Goal: Transaction & Acquisition: Purchase product/service

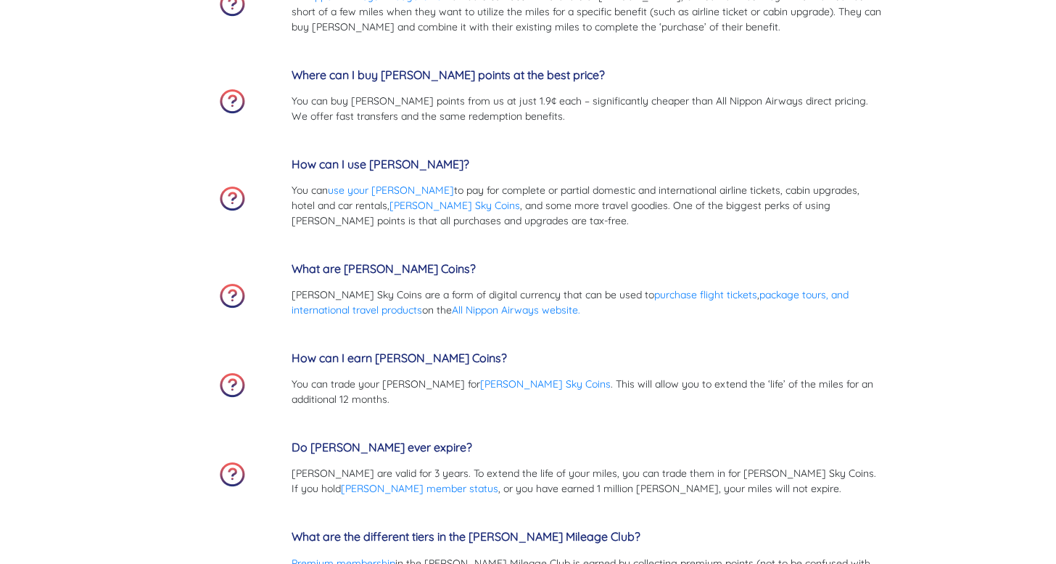
scroll to position [4544, 0]
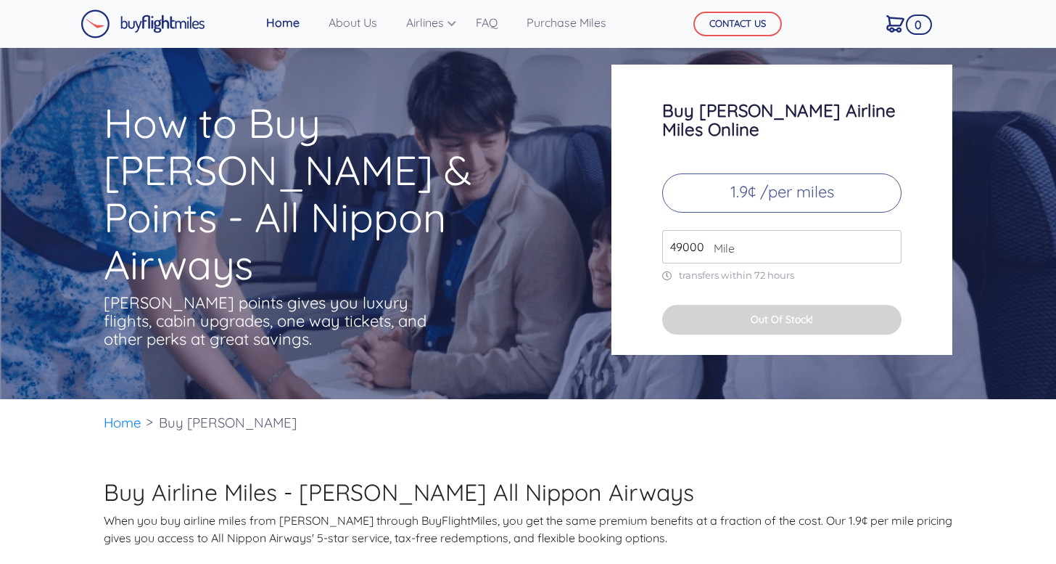
click at [739, 231] on input "49000" at bounding box center [781, 246] width 239 height 33
drag, startPoint x: 703, startPoint y: 231, endPoint x: 665, endPoint y: 234, distance: 38.6
click at [665, 234] on input "49000" at bounding box center [781, 246] width 239 height 33
click at [748, 235] on input "30000" at bounding box center [781, 246] width 239 height 33
click at [818, 235] on input "30000" at bounding box center [781, 246] width 239 height 33
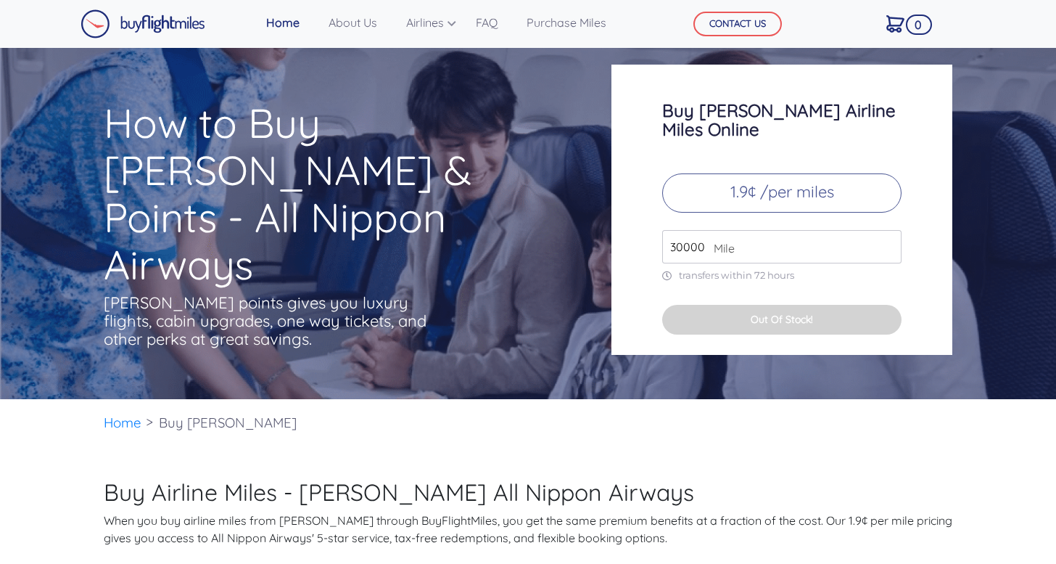
click at [782, 181] on p "1.9¢ /per miles" at bounding box center [781, 192] width 239 height 39
click at [758, 305] on button "Out Of Stock!" at bounding box center [781, 320] width 239 height 30
click at [744, 235] on input "30000" at bounding box center [781, 246] width 239 height 33
click at [709, 239] on span "Mile" at bounding box center [721, 247] width 28 height 17
drag, startPoint x: 704, startPoint y: 231, endPoint x: 647, endPoint y: 226, distance: 56.8
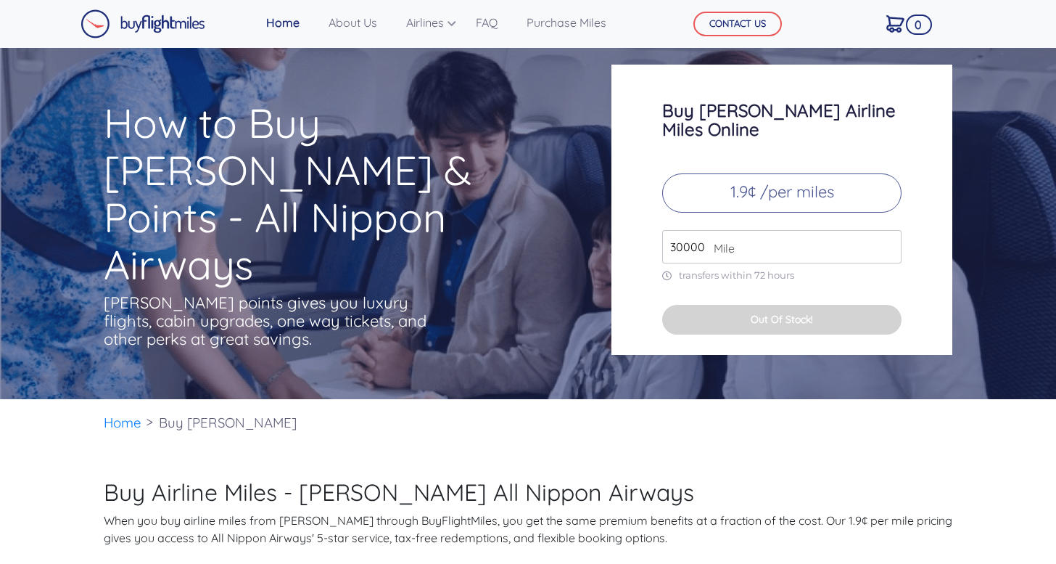
click at [647, 226] on div "Buy ANA Airline Miles Online 1.9¢ /per miles 30000 Mile transfers within 72 hou…" at bounding box center [782, 210] width 341 height 290
type input "25000"
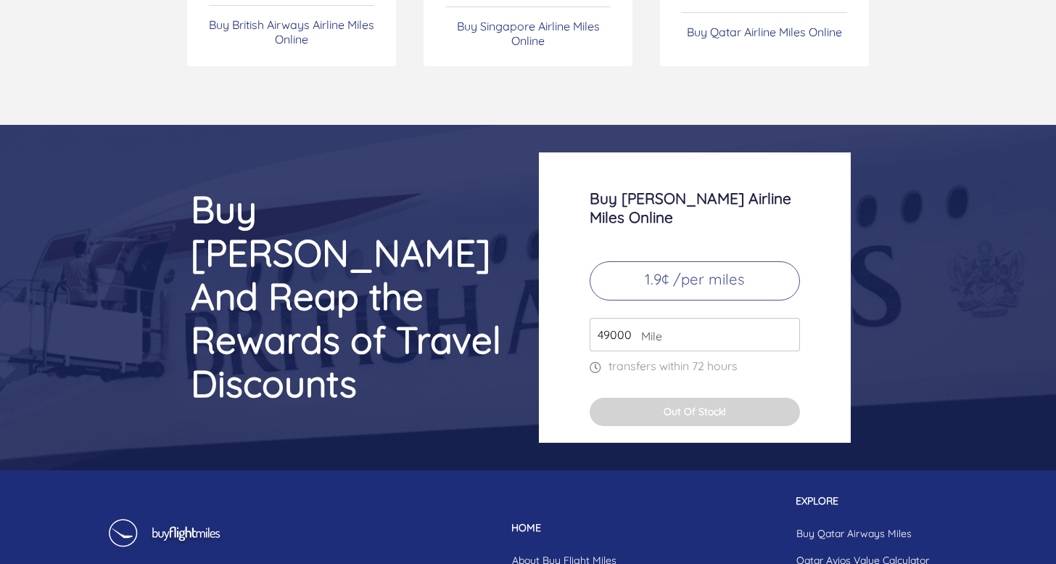
click at [678, 398] on button "Out Of Stock!" at bounding box center [695, 412] width 210 height 28
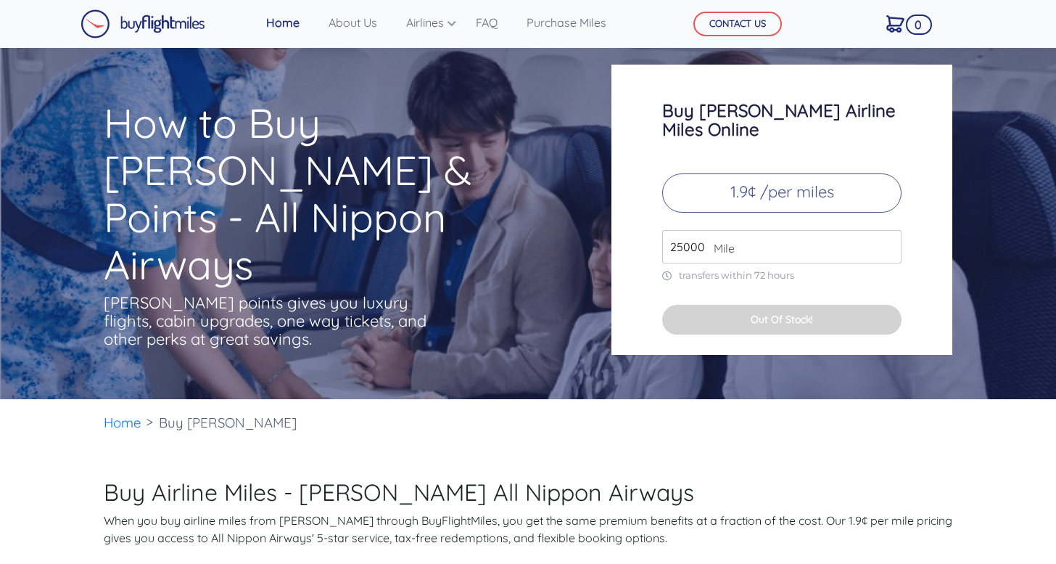
scroll to position [0, 0]
click at [713, 239] on span "Mile" at bounding box center [721, 247] width 28 height 17
click at [681, 269] on p "transfers within 72 hours" at bounding box center [781, 275] width 239 height 12
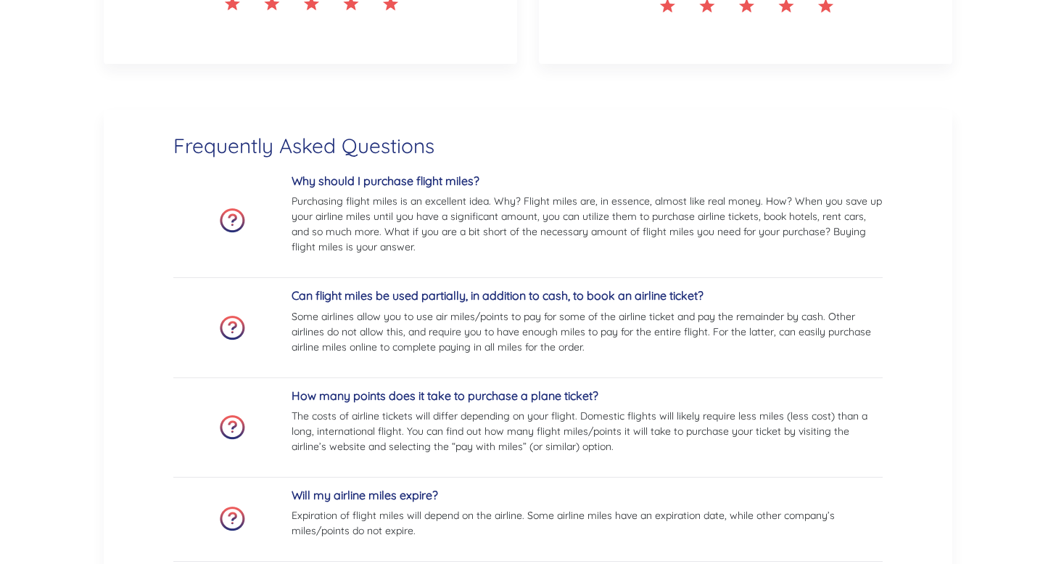
scroll to position [2586, 0]
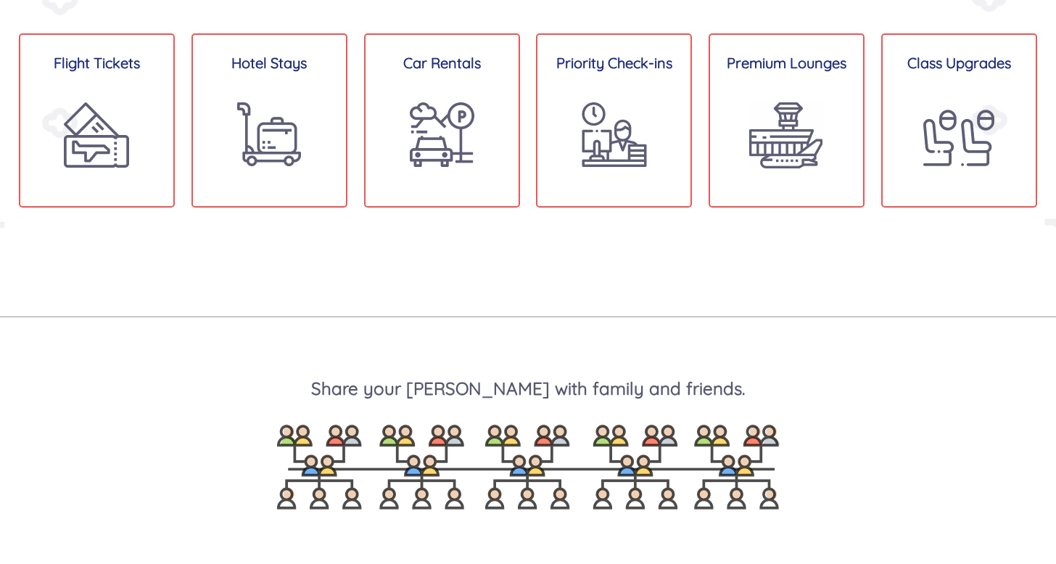
scroll to position [1224, 0]
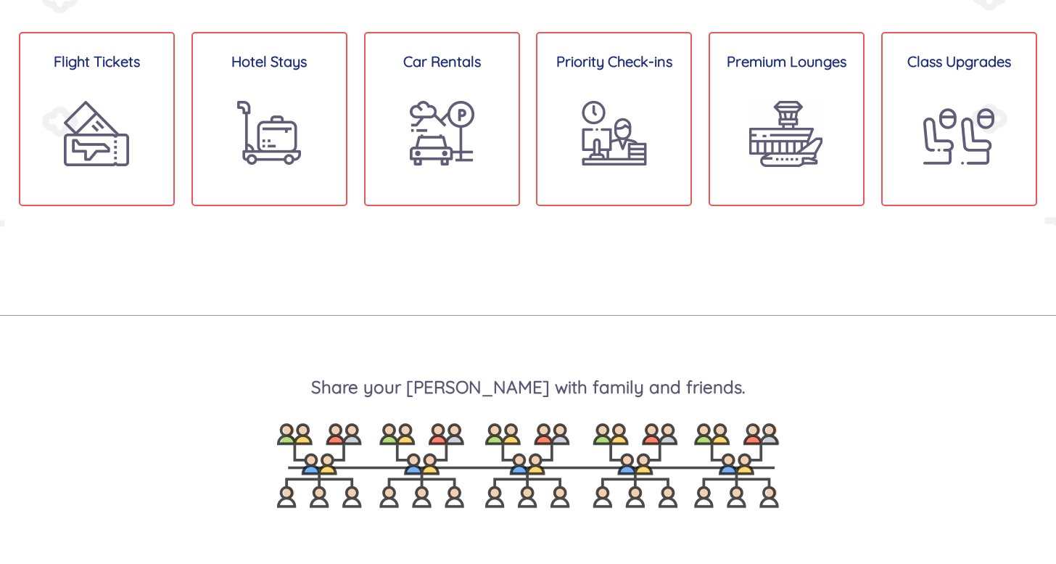
click at [942, 127] on img at bounding box center [959, 136] width 71 height 71
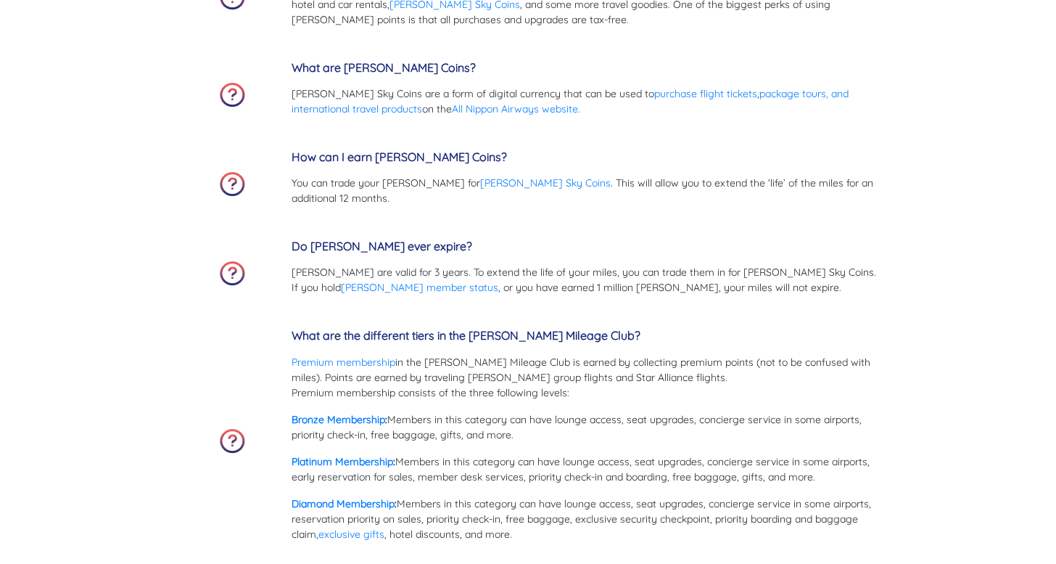
scroll to position [4741, 0]
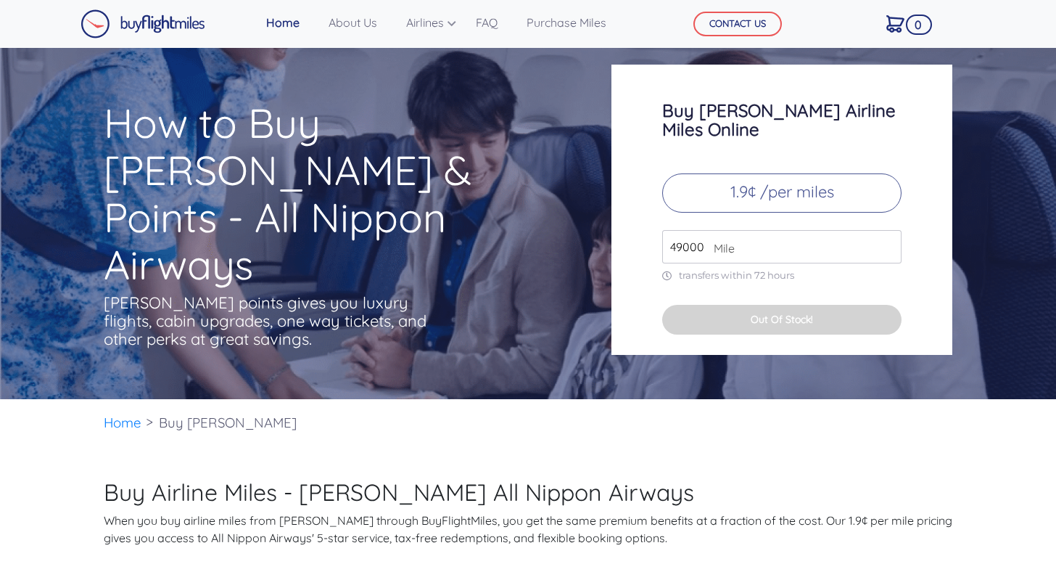
click at [712, 239] on span "Mile" at bounding box center [721, 247] width 28 height 17
click at [888, 230] on input "49000" at bounding box center [781, 246] width 239 height 33
type input "50000"
click at [618, 267] on div "Buy ANA Airline Miles Online 1.9¢ /per miles 50000 Mile transfers within 72 hou…" at bounding box center [782, 210] width 341 height 290
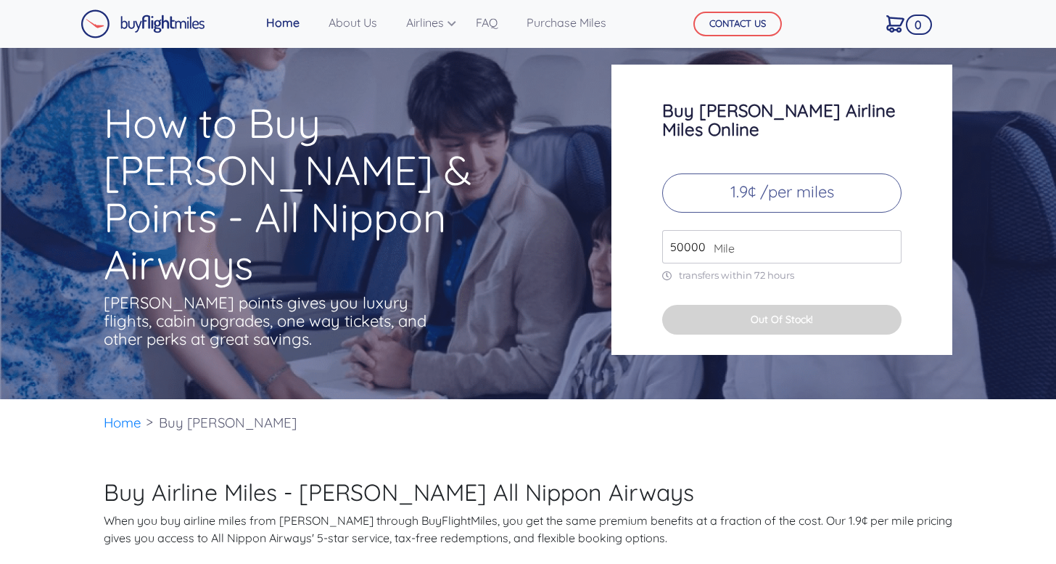
click at [703, 233] on input "50000" at bounding box center [781, 246] width 239 height 33
click at [750, 310] on button "Out Of Stock!" at bounding box center [781, 320] width 239 height 30
click at [757, 305] on button "Out Of Stock!" at bounding box center [781, 320] width 239 height 30
click at [120, 426] on link "Home" at bounding box center [123, 422] width 38 height 17
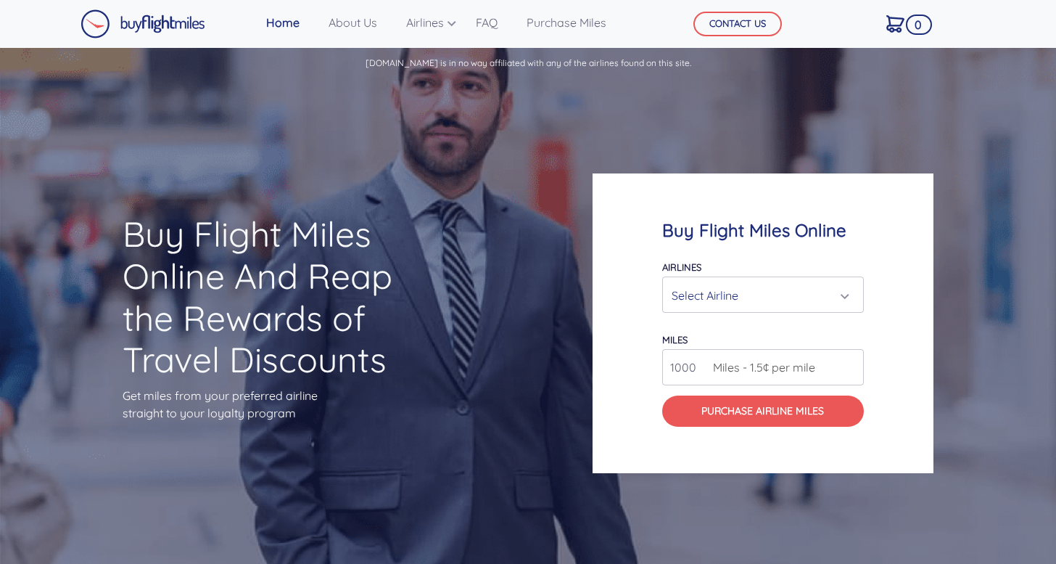
click at [725, 296] on div "Select Airline" at bounding box center [759, 295] width 174 height 28
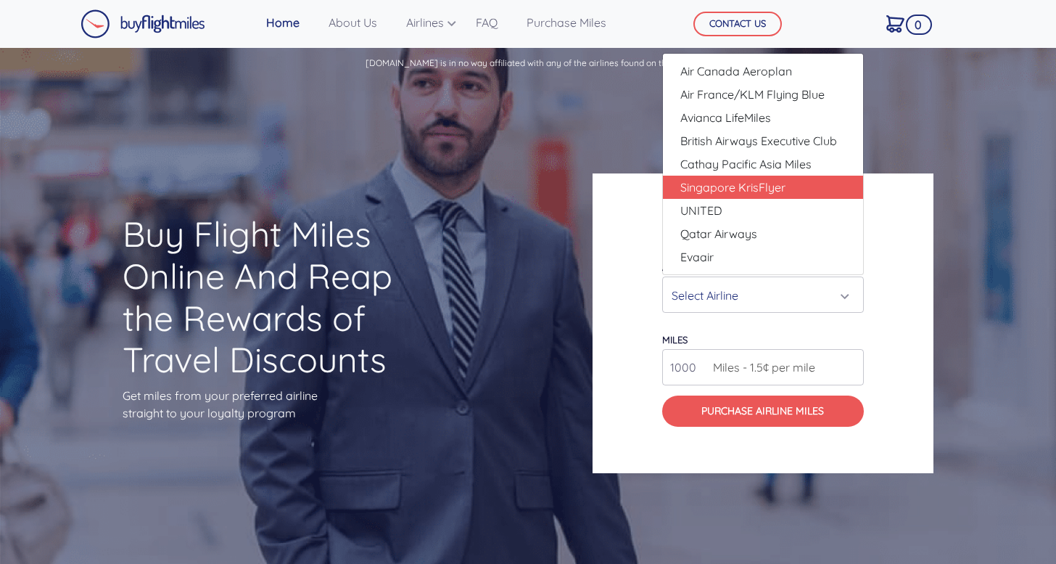
click at [723, 186] on span "Singapore KrisFlyer" at bounding box center [733, 186] width 105 height 17
select select "Singapore KrisFlyer"
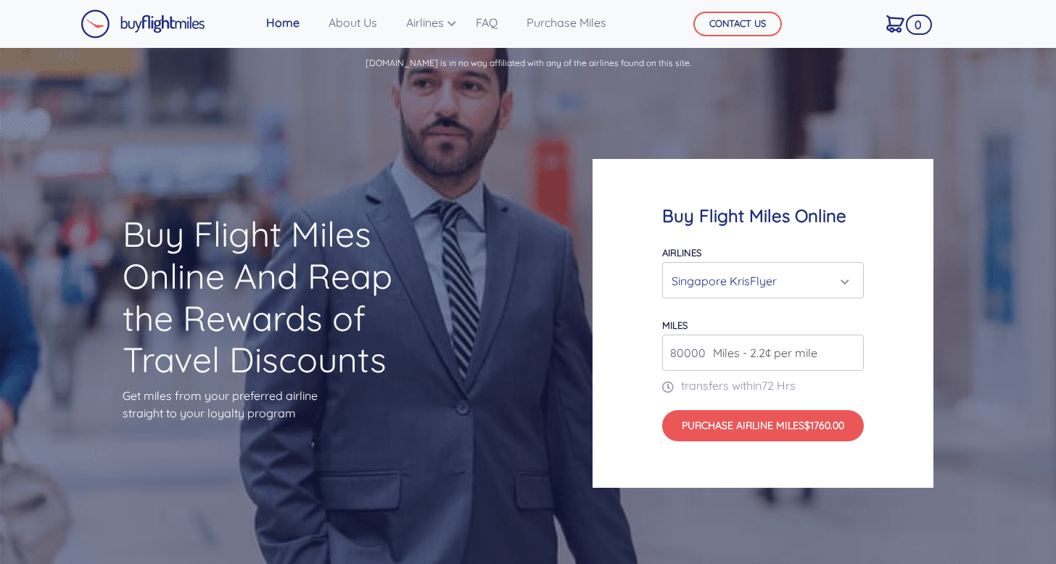
click at [702, 353] on input "80000" at bounding box center [763, 352] width 202 height 36
drag, startPoint x: 703, startPoint y: 353, endPoint x: 663, endPoint y: 358, distance: 40.2
click at [663, 358] on input "80000" at bounding box center [763, 352] width 202 height 36
type input "5"
type input "2"
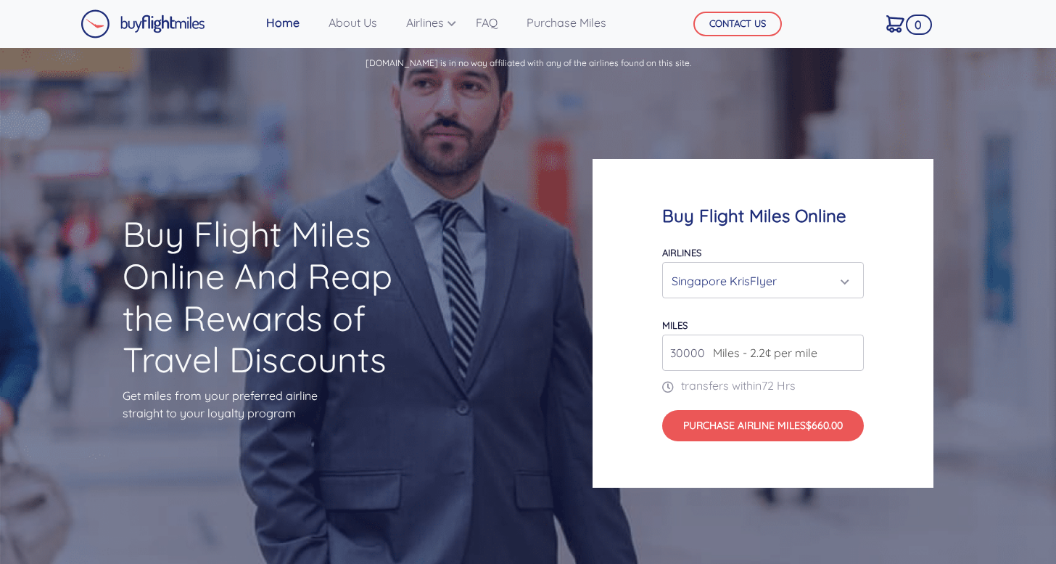
type input "30000"
click at [624, 372] on div "Buy Flight Miles Online Airlines Air Canada Aeroplan Air France/KLM Flying Blue…" at bounding box center [763, 323] width 341 height 329
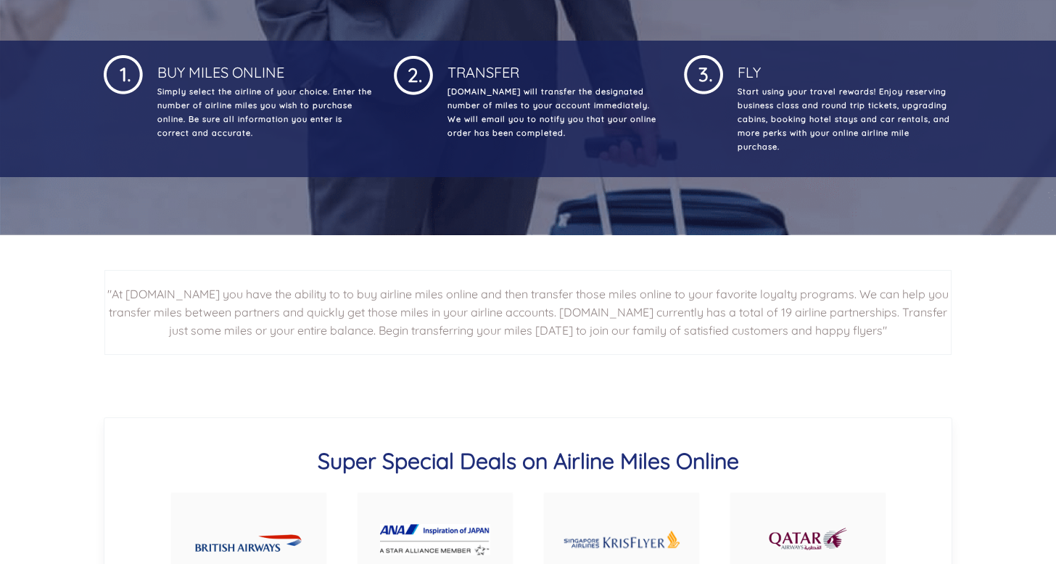
scroll to position [529, 0]
